Goal: Task Accomplishment & Management: Use online tool/utility

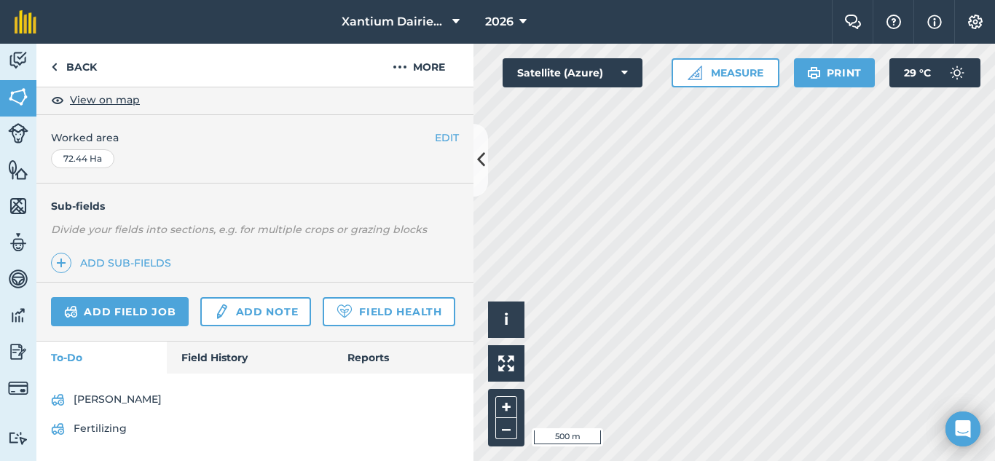
scroll to position [325, 0]
click at [323, 315] on link "Field Health" at bounding box center [389, 311] width 132 height 29
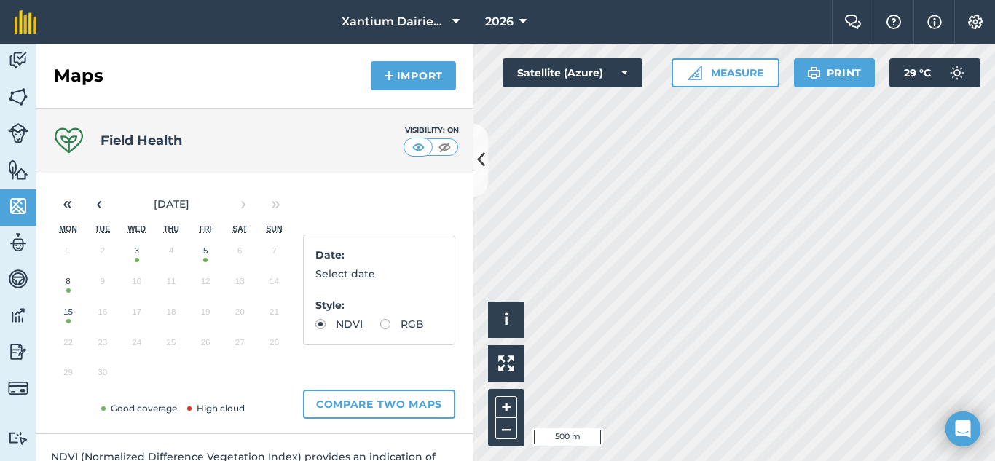
click at [68, 324] on button "15" at bounding box center [68, 315] width 34 height 31
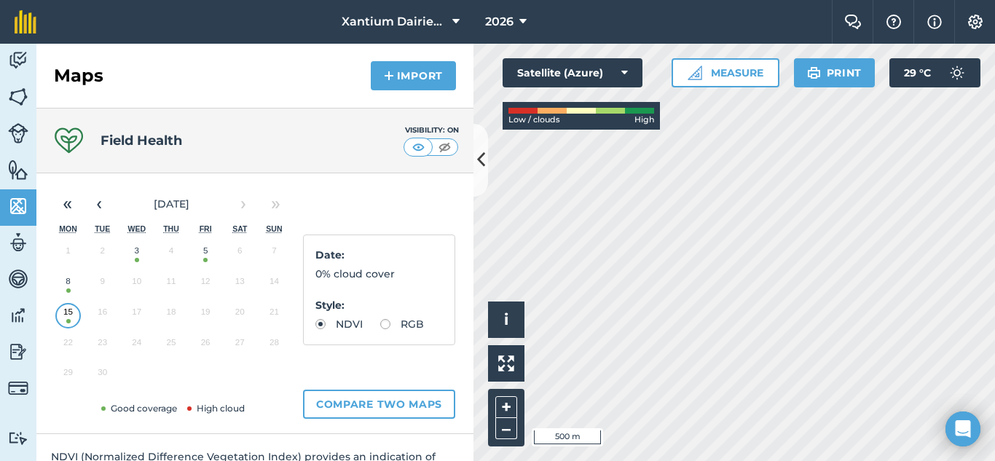
click at [380, 329] on label "RGB" at bounding box center [402, 324] width 44 height 10
radio input "true"
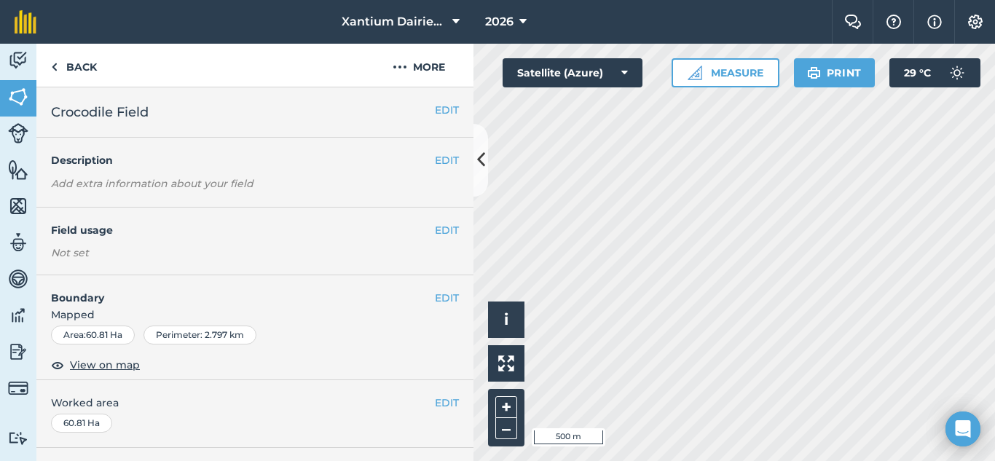
scroll to position [291, 0]
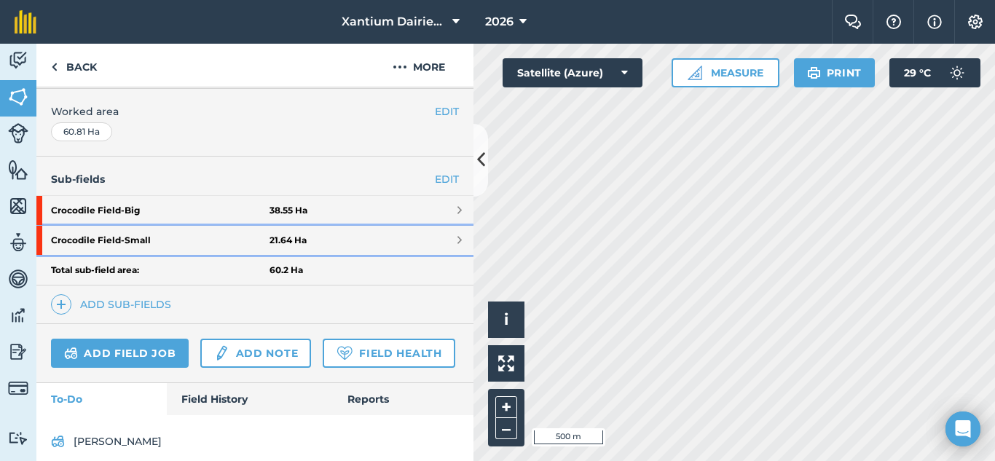
click at [133, 238] on strong "Crocodile Field - Small" at bounding box center [160, 240] width 219 height 29
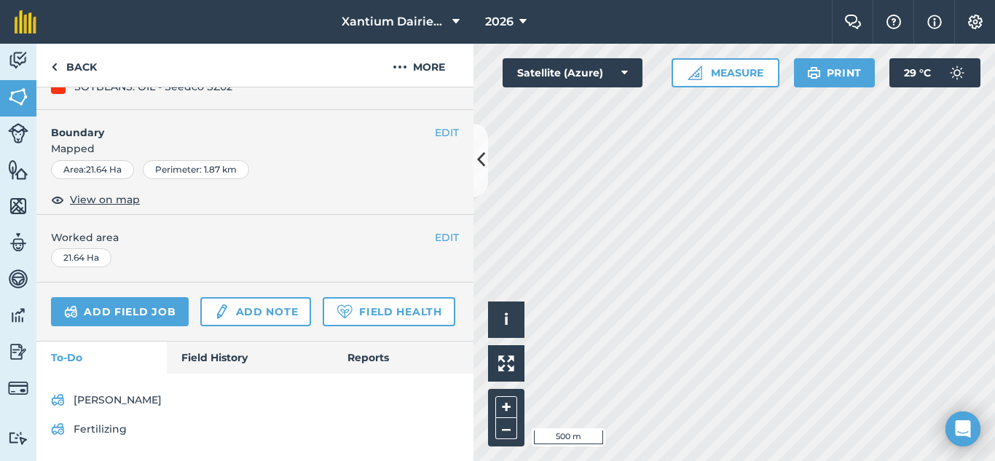
scroll to position [239, 0]
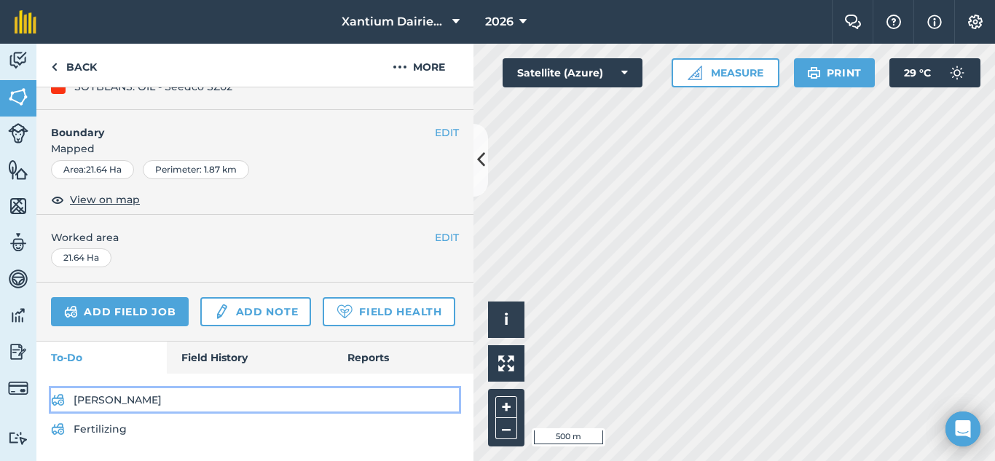
click at [82, 397] on link "Liming" at bounding box center [255, 399] width 408 height 23
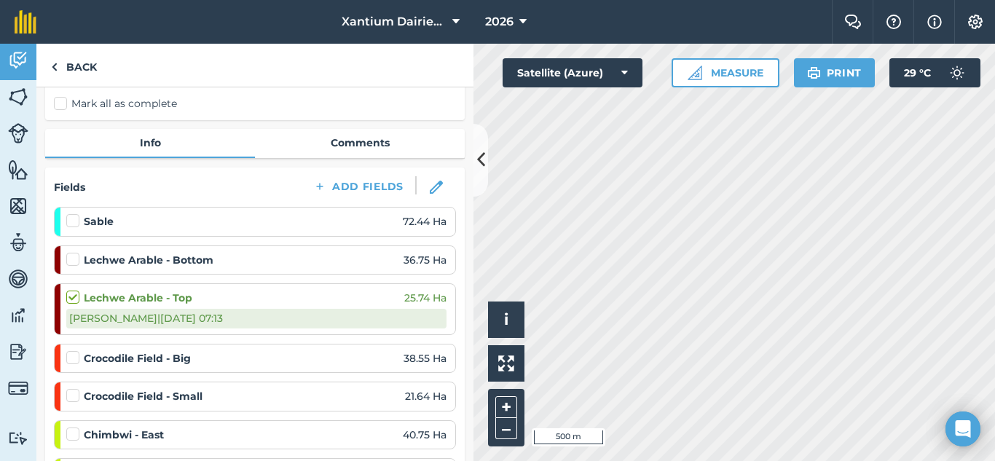
scroll to position [291, 0]
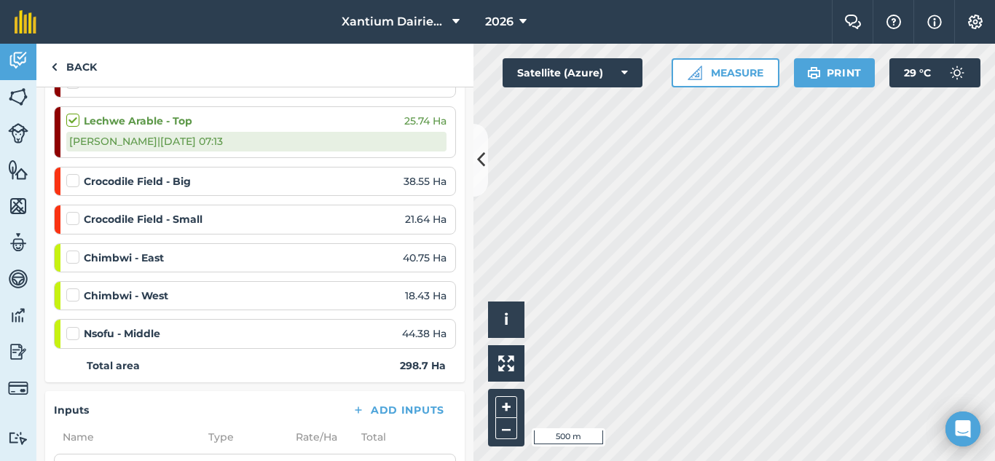
click at [74, 211] on label at bounding box center [74, 211] width 17 height 0
click at [74, 218] on input "checkbox" at bounding box center [70, 215] width 9 height 9
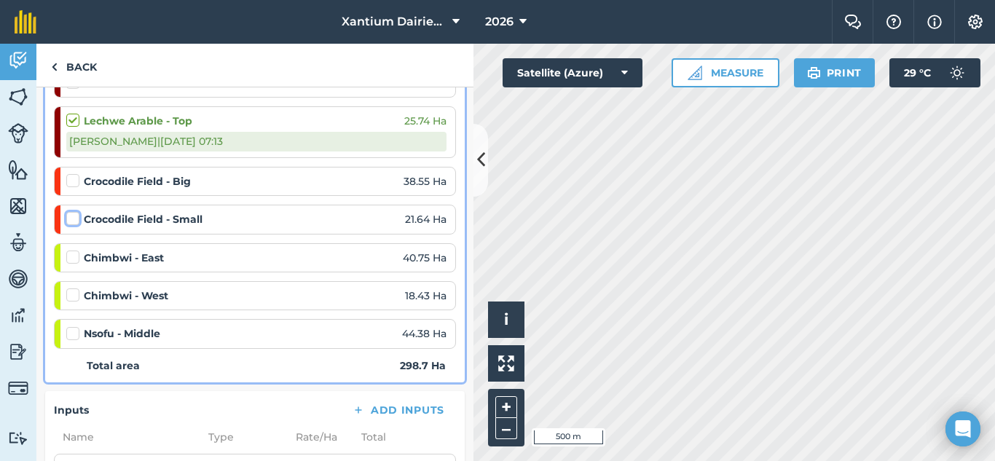
checkbox input "false"
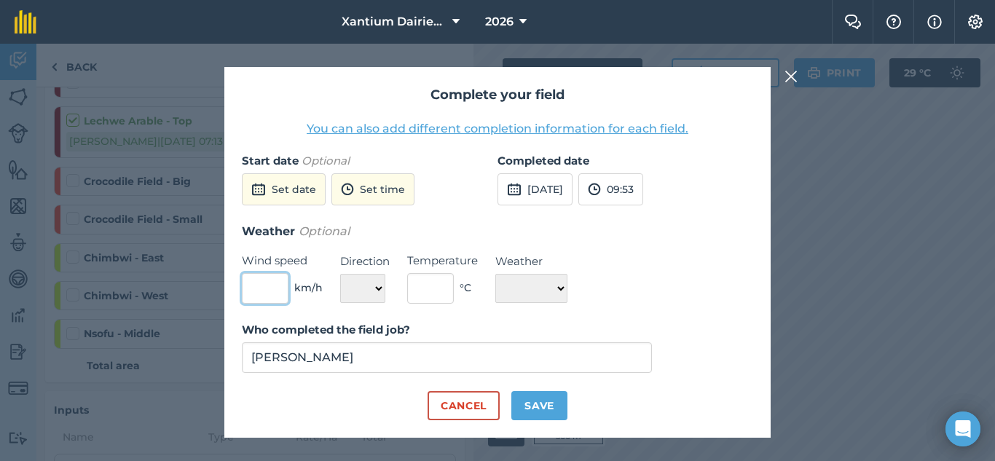
click at [261, 289] on input "text" at bounding box center [265, 288] width 47 height 31
type input "3"
click at [270, 184] on button "Set date" at bounding box center [284, 189] width 84 height 32
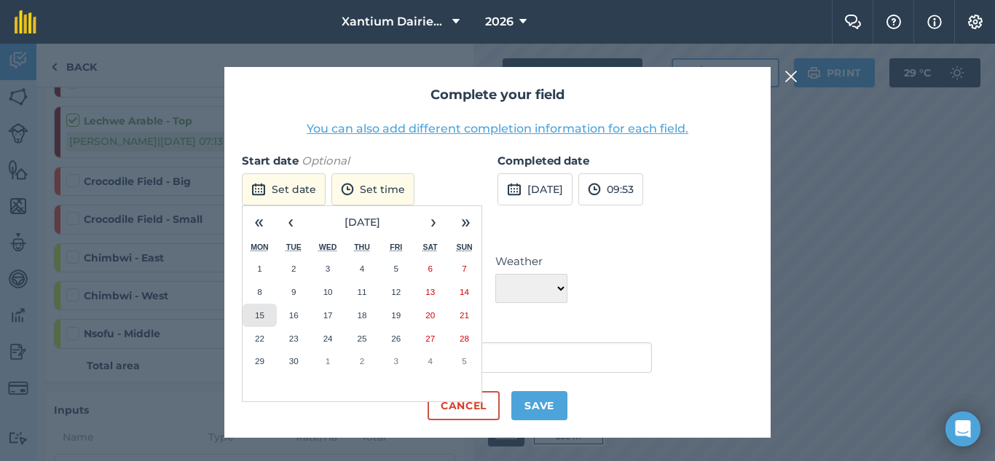
click at [259, 313] on abbr "15" at bounding box center [259, 314] width 9 height 9
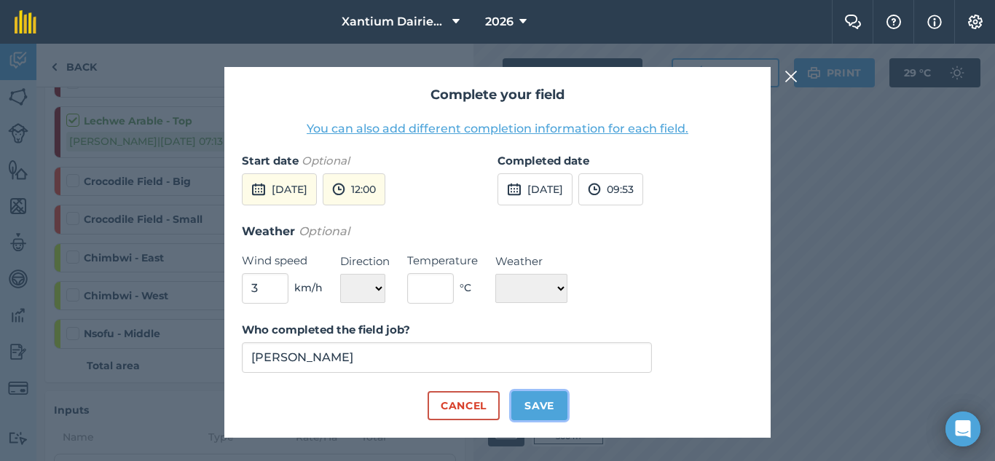
click at [547, 405] on button "Save" at bounding box center [540, 405] width 56 height 29
checkbox input "true"
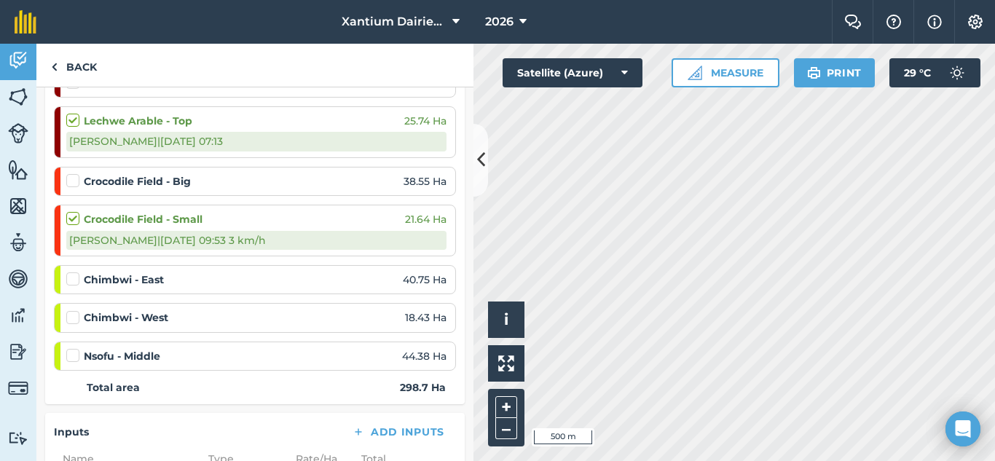
scroll to position [0, 0]
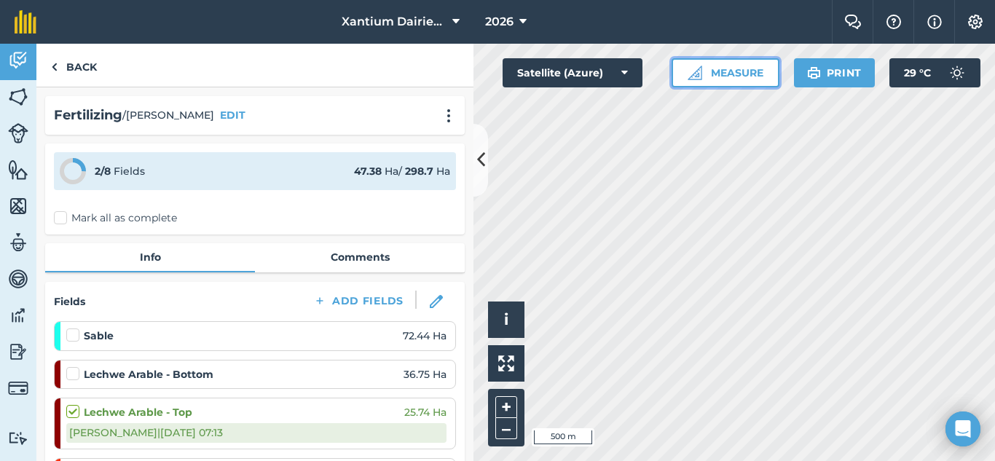
click at [745, 76] on button "Measure" at bounding box center [726, 72] width 108 height 29
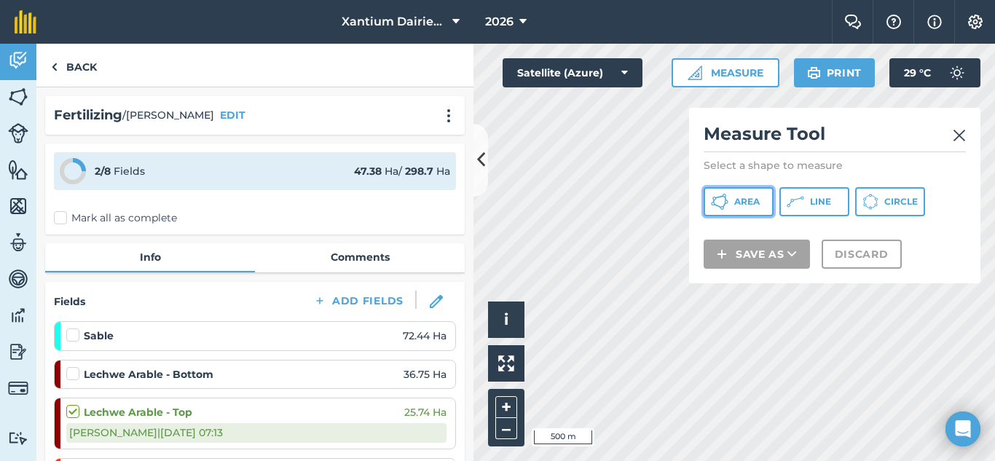
click at [749, 194] on button "Area" at bounding box center [739, 201] width 70 height 29
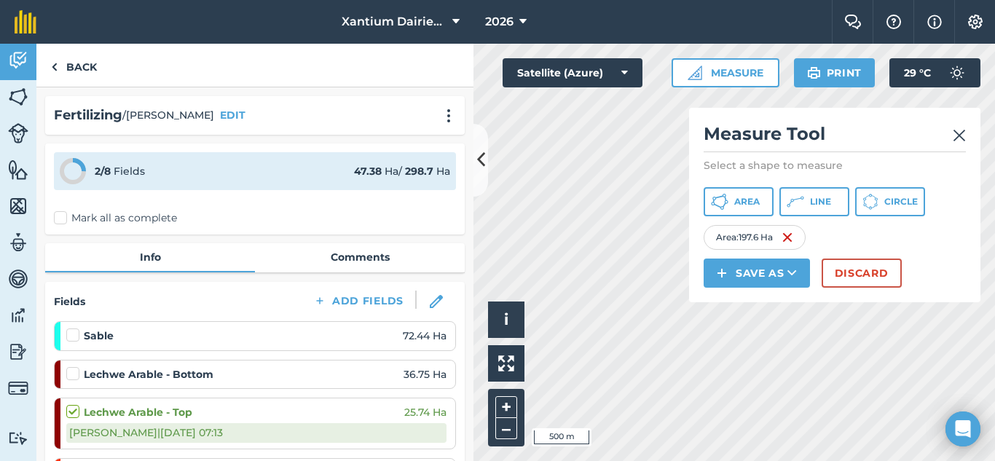
click at [957, 137] on img at bounding box center [959, 135] width 13 height 17
